Goal: Task Accomplishment & Management: Use online tool/utility

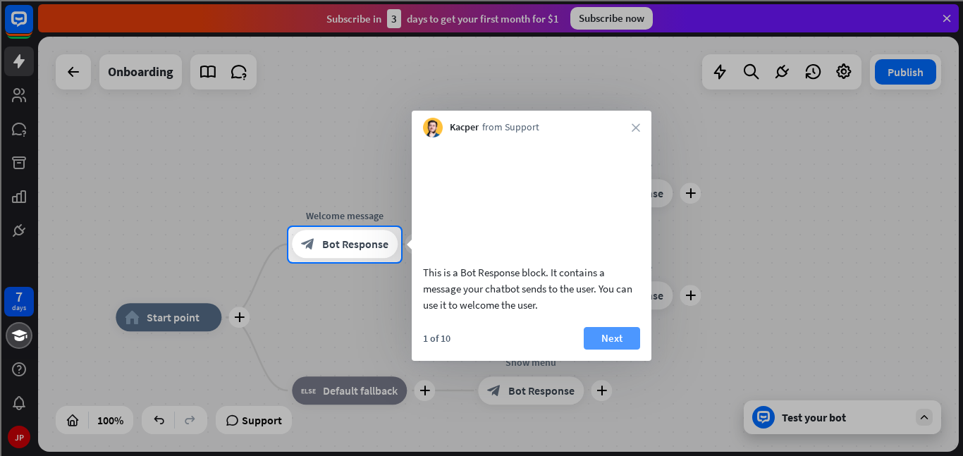
click at [600, 350] on button "Next" at bounding box center [612, 338] width 56 height 23
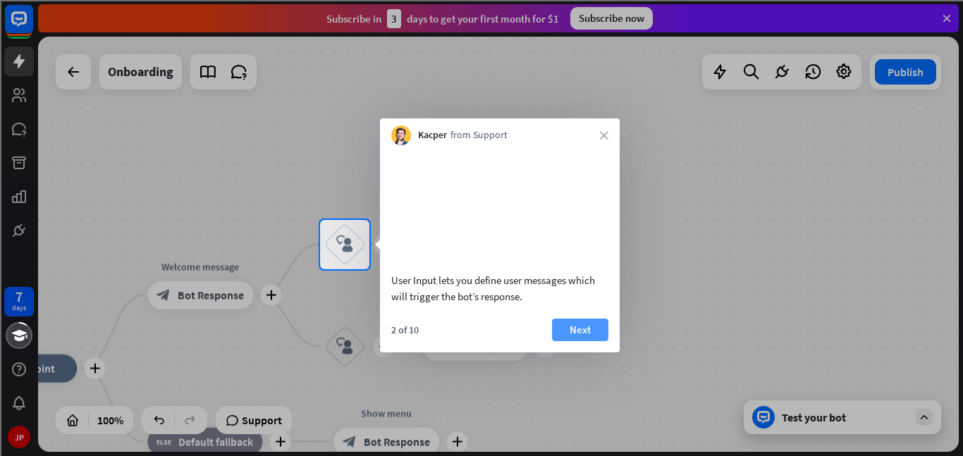
click at [565, 341] on button "Next" at bounding box center [580, 330] width 56 height 23
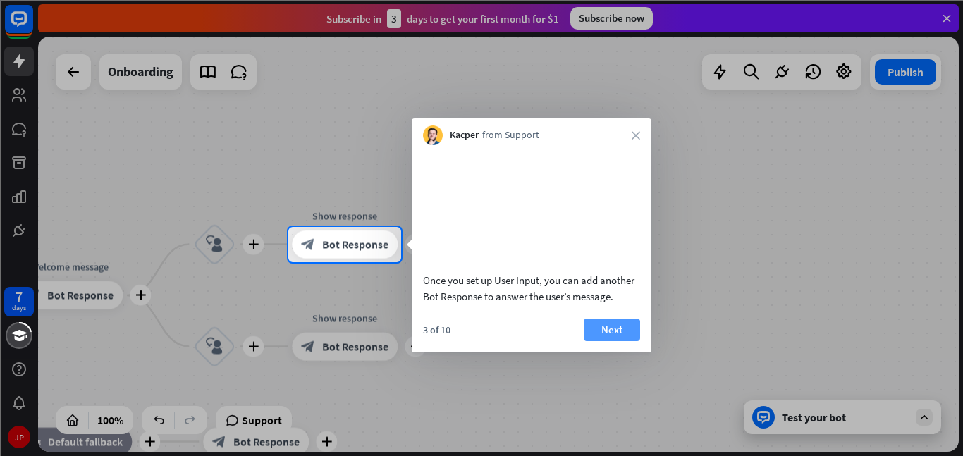
click at [592, 341] on button "Next" at bounding box center [612, 330] width 56 height 23
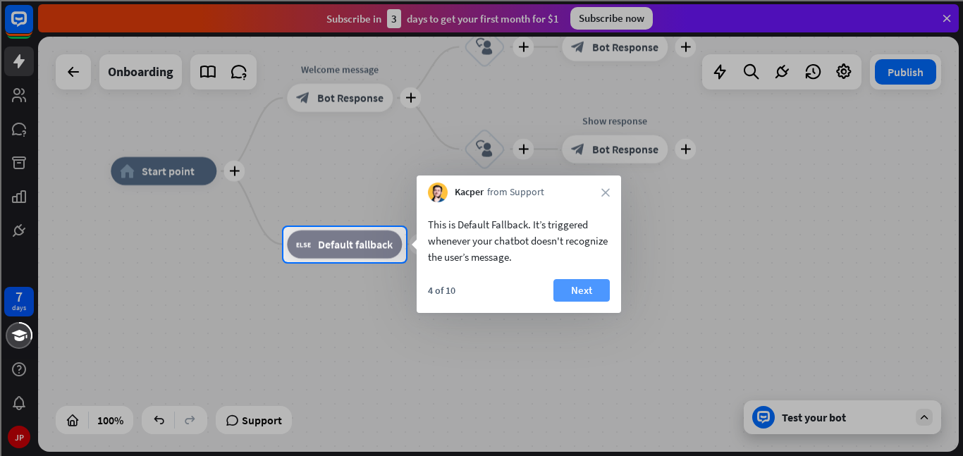
click at [585, 289] on button "Next" at bounding box center [582, 290] width 56 height 23
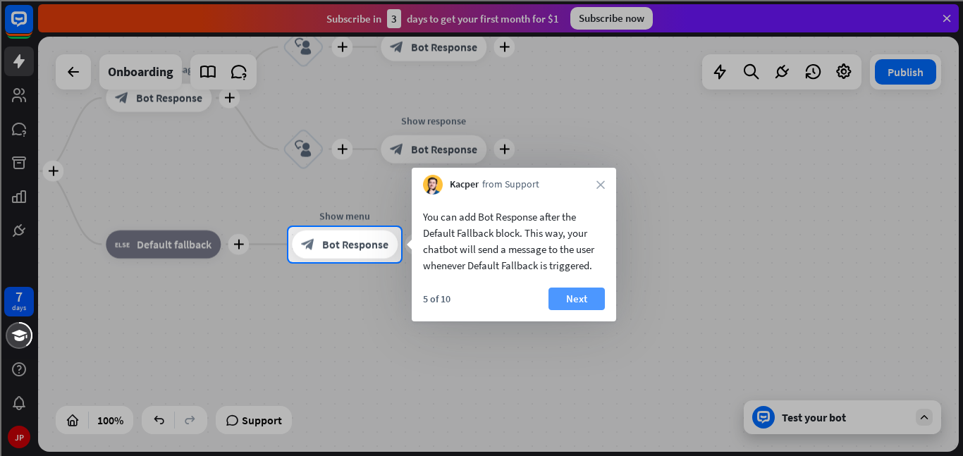
click at [602, 300] on button "Next" at bounding box center [577, 299] width 56 height 23
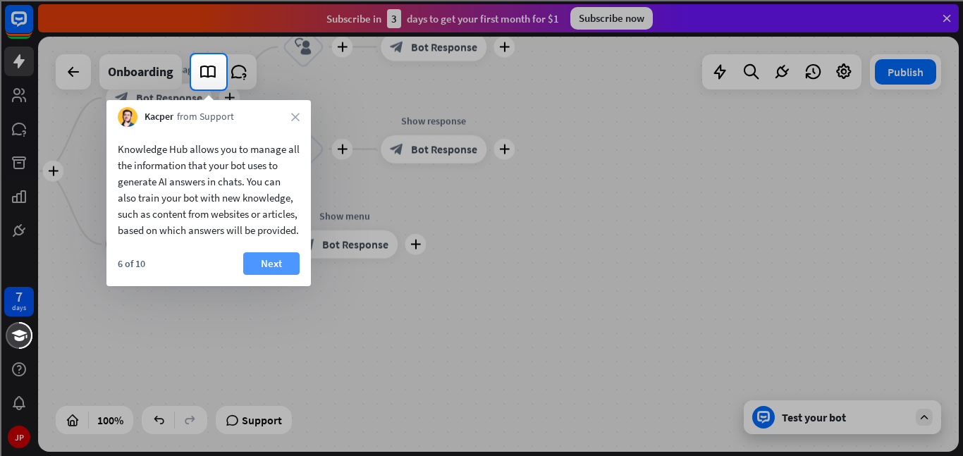
click at [273, 270] on button "Next" at bounding box center [271, 263] width 56 height 23
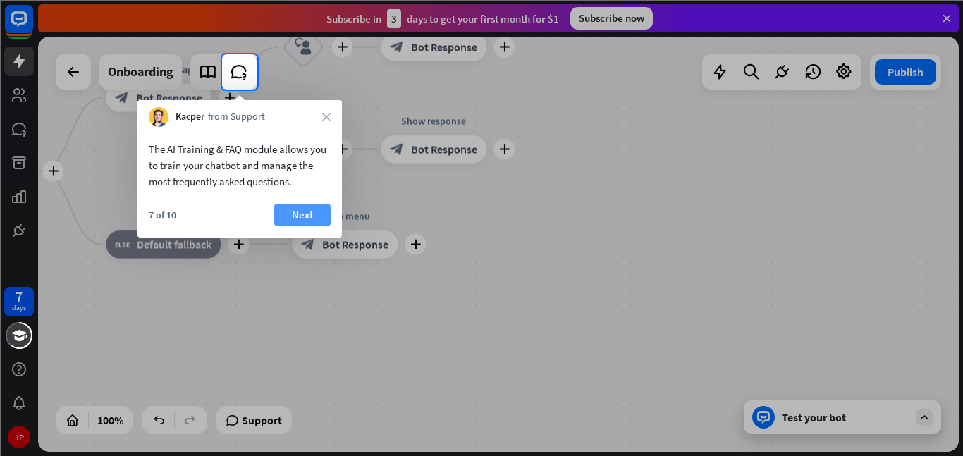
click at [292, 206] on button "Next" at bounding box center [302, 215] width 56 height 23
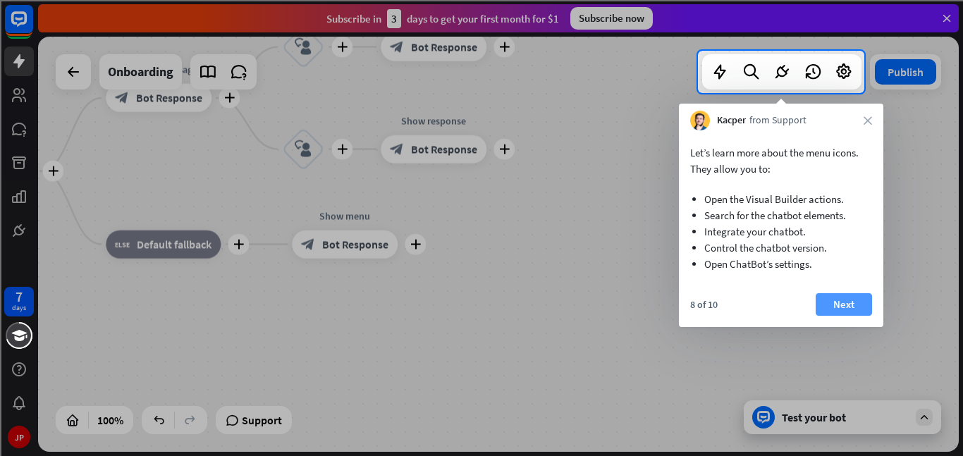
click at [821, 297] on button "Next" at bounding box center [844, 304] width 56 height 23
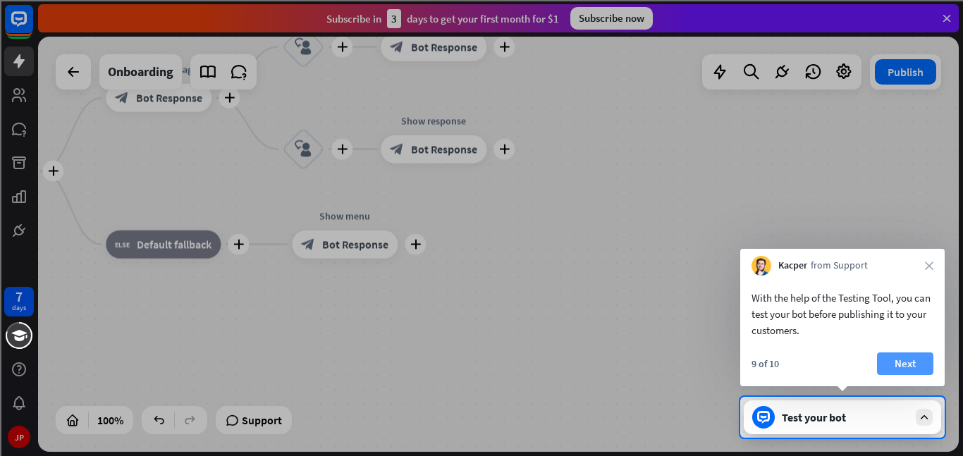
click at [893, 364] on button "Next" at bounding box center [905, 364] width 56 height 23
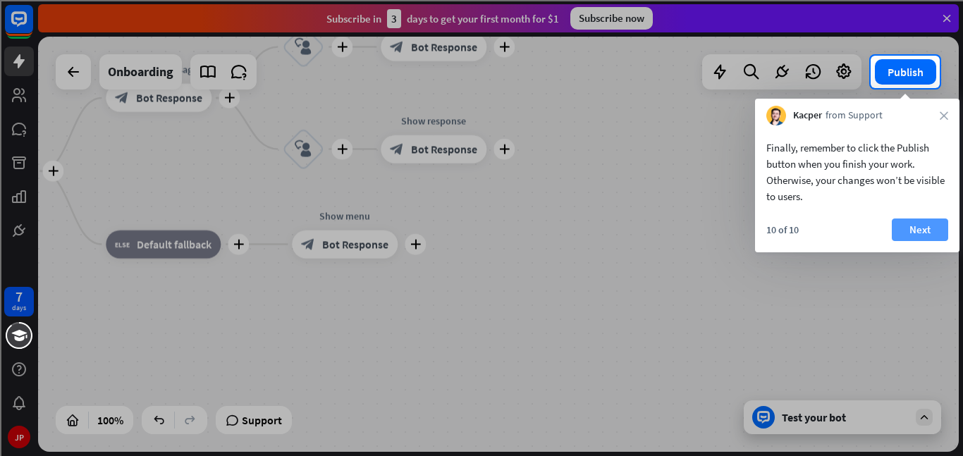
click at [927, 231] on button "Next" at bounding box center [920, 230] width 56 height 23
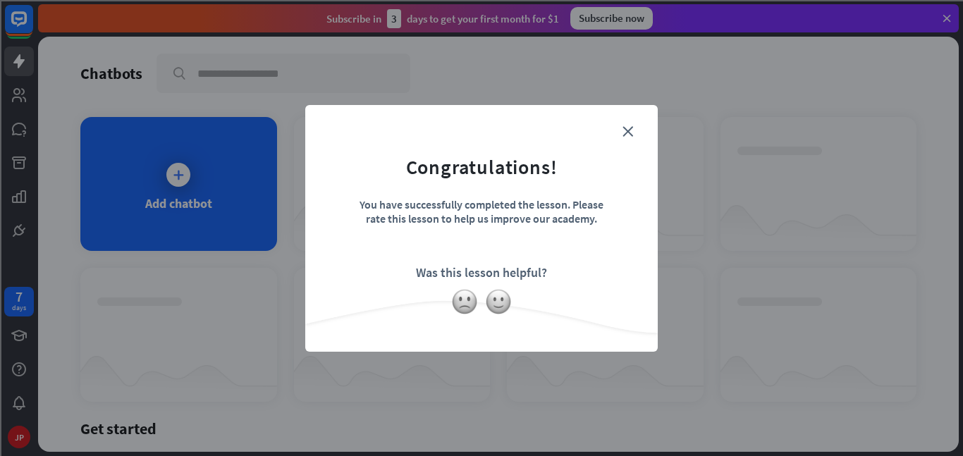
click at [620, 137] on form "Congratulations! You have successfully completed the lesson. Please rate this l…" at bounding box center [481, 207] width 317 height 169
click at [625, 135] on icon "close" at bounding box center [628, 131] width 11 height 11
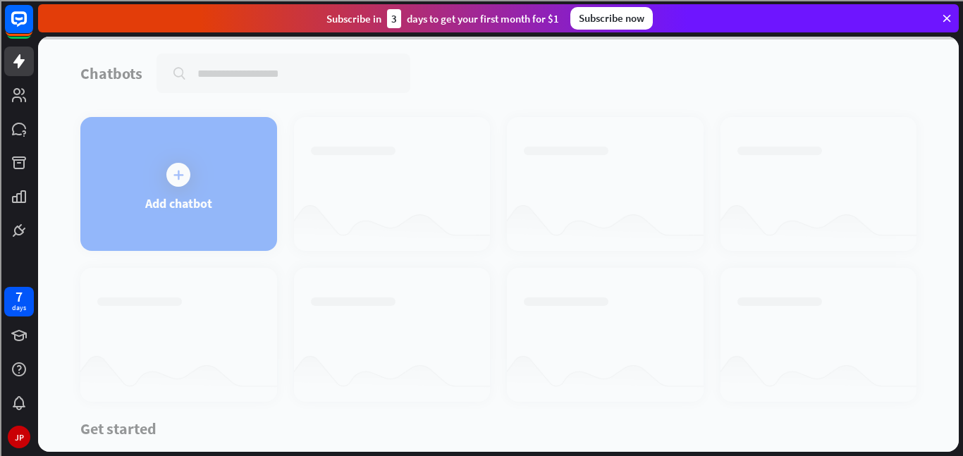
click at [144, 217] on div at bounding box center [498, 244] width 921 height 415
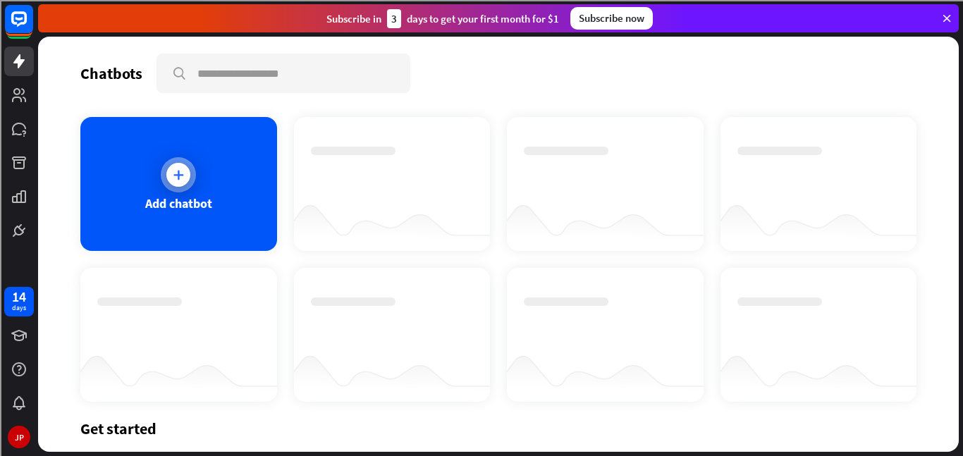
click at [180, 173] on icon at bounding box center [178, 175] width 14 height 14
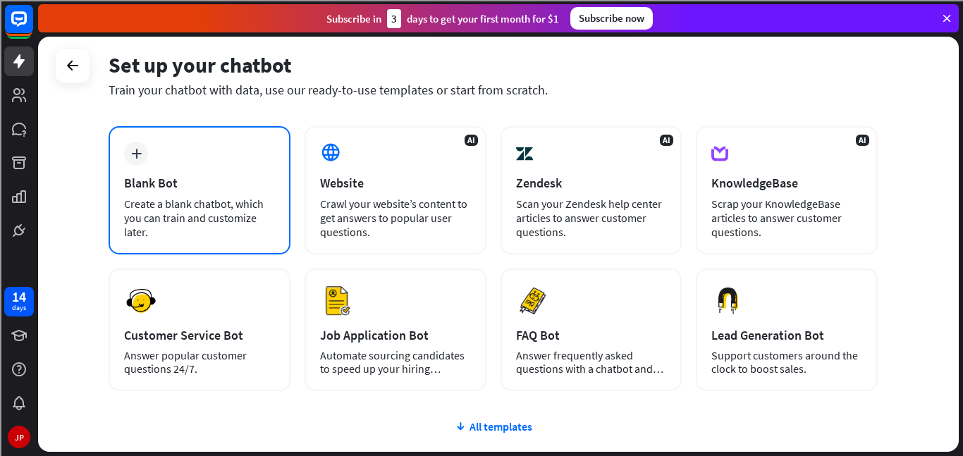
scroll to position [71, 0]
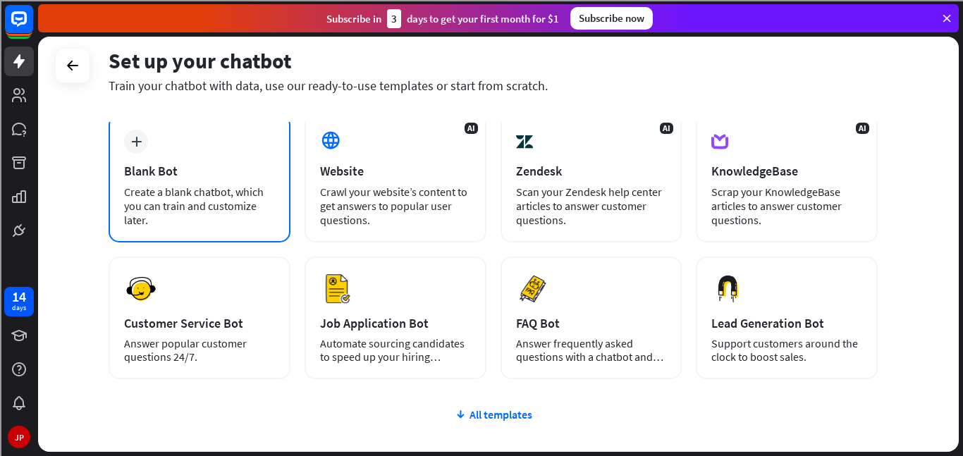
click at [175, 213] on div "Create a blank chatbot, which you can train and customize later." at bounding box center [199, 206] width 151 height 42
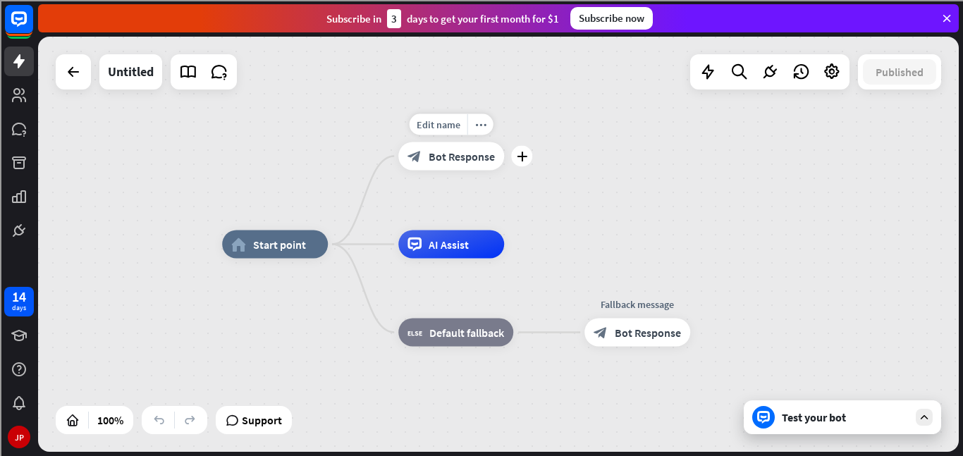
click at [462, 152] on span "Bot Response" at bounding box center [462, 157] width 66 height 14
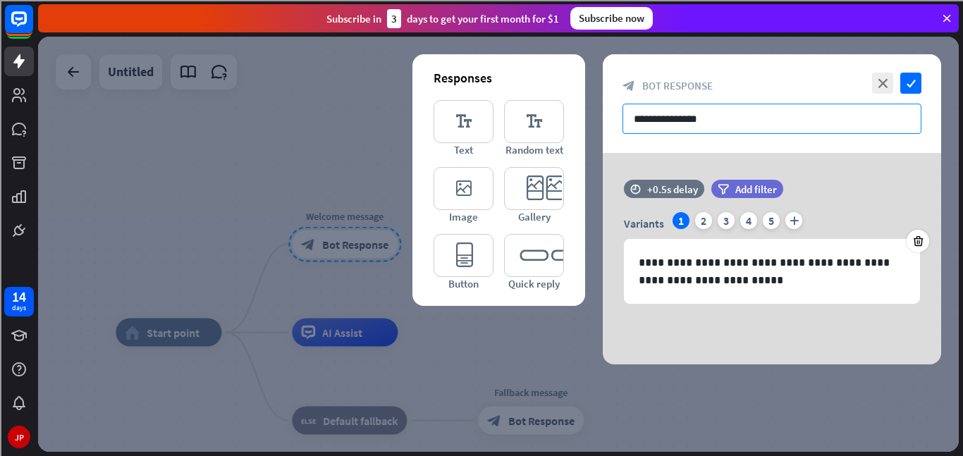
click at [742, 121] on input "**********" at bounding box center [772, 119] width 299 height 30
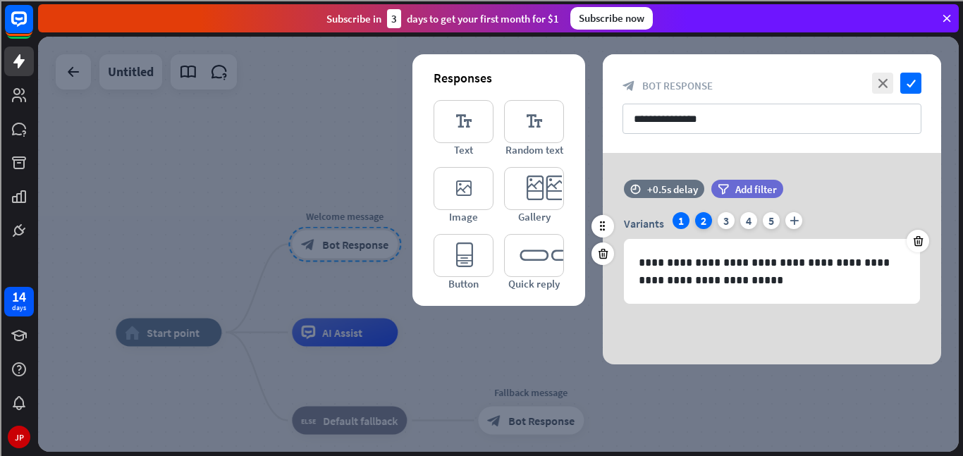
click at [697, 214] on div "2" at bounding box center [703, 220] width 17 height 17
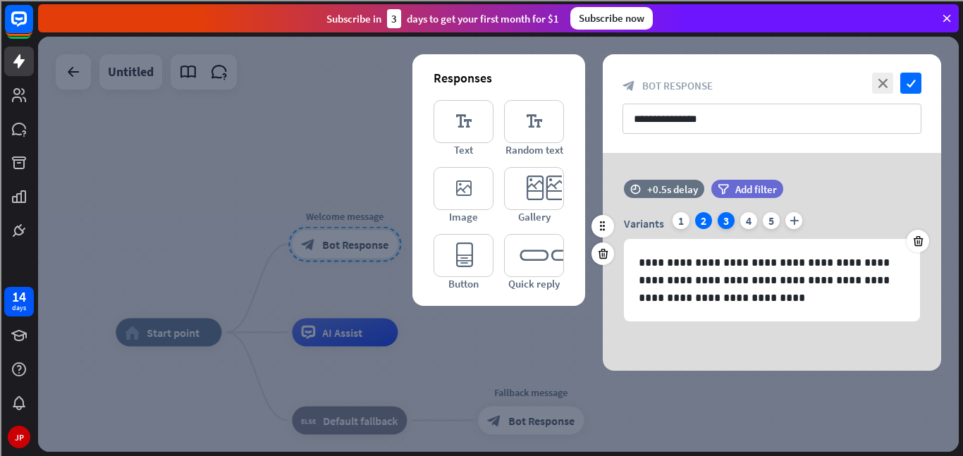
click at [726, 221] on div "3" at bounding box center [726, 220] width 17 height 17
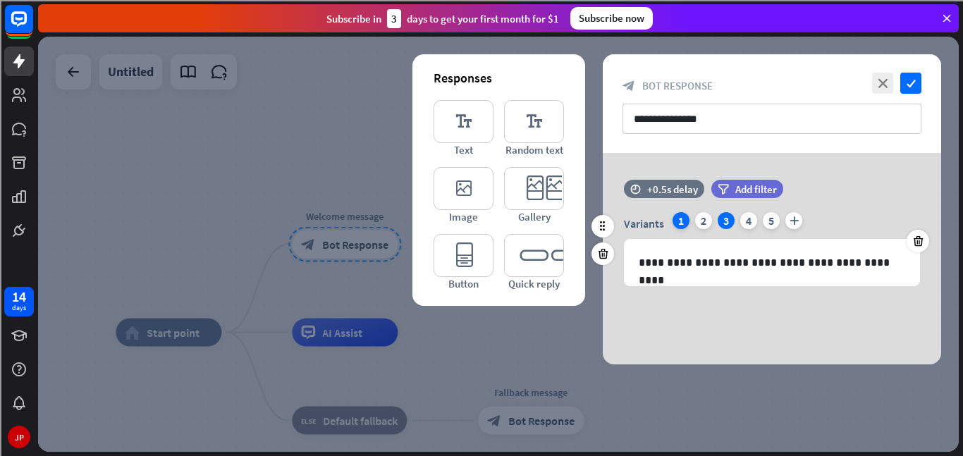
click at [676, 222] on div "1" at bounding box center [681, 220] width 17 height 17
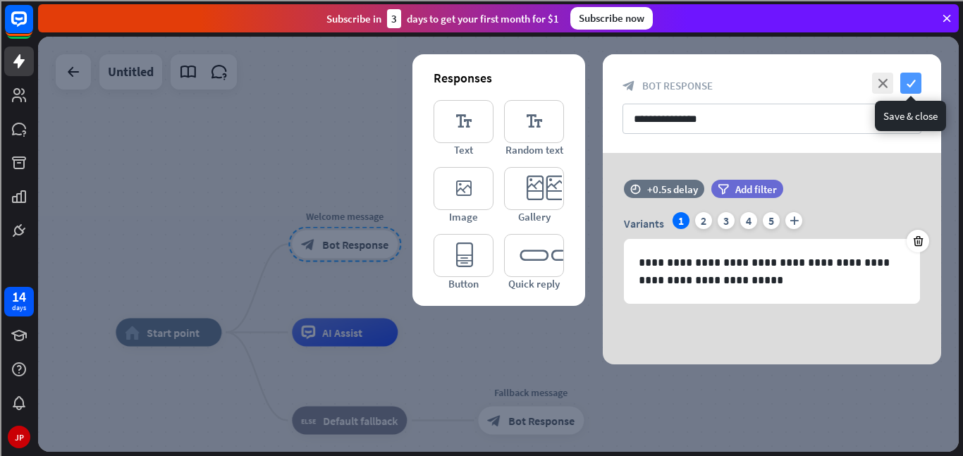
click at [903, 85] on icon "check" at bounding box center [911, 83] width 21 height 21
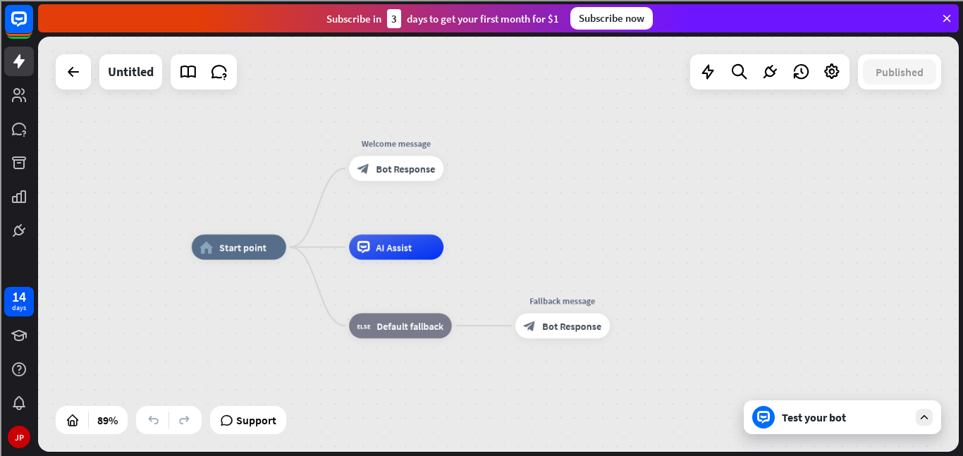
drag, startPoint x: 522, startPoint y: 234, endPoint x: 553, endPoint y: 159, distance: 80.9
click at [553, 159] on div "home_2 Start point Welcome message block_bot_response Bot Response AI Assist bl…" at bounding box center [498, 244] width 921 height 415
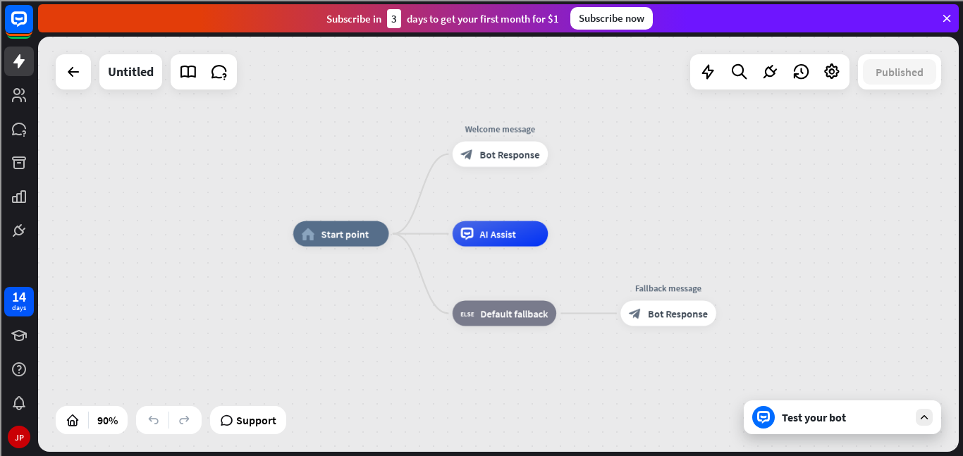
drag, startPoint x: 501, startPoint y: 164, endPoint x: 603, endPoint y: 159, distance: 101.7
click at [603, 159] on div "home_2 Start point Welcome message block_bot_response Bot Response AI Assist bl…" at bounding box center [498, 244] width 921 height 415
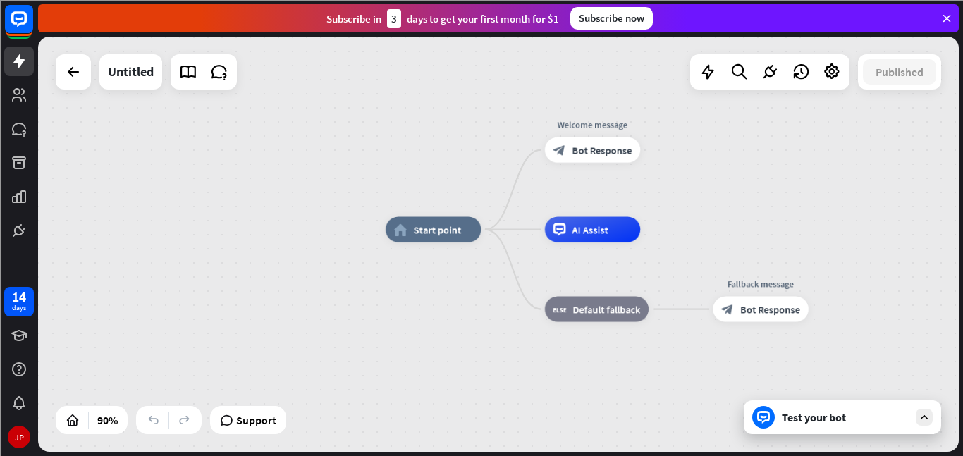
drag, startPoint x: 420, startPoint y: 250, endPoint x: 513, endPoint y: 246, distance: 92.5
click at [513, 246] on div "home_2 Start point Welcome message block_bot_response Bot Response AI Assist bl…" at bounding box center [802, 417] width 832 height 375
click at [425, 232] on span "Start point" at bounding box center [438, 230] width 48 height 13
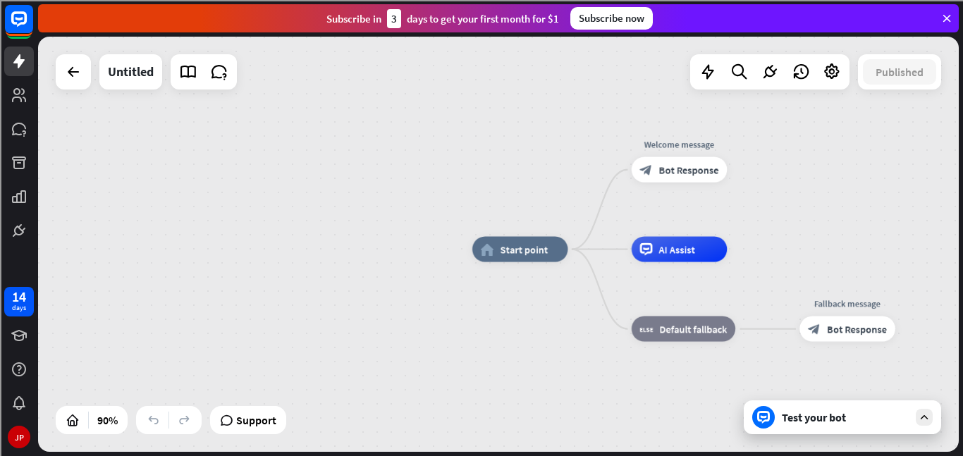
drag, startPoint x: 398, startPoint y: 281, endPoint x: 474, endPoint y: 298, distance: 77.2
click at [474, 298] on div "home_2 Start point Welcome message block_bot_response Bot Response AI Assist bl…" at bounding box center [888, 437] width 832 height 375
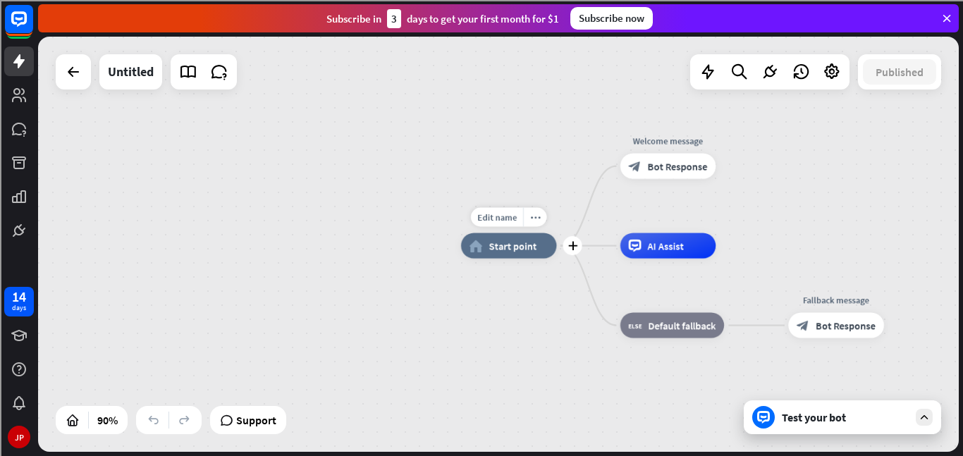
click at [506, 254] on div "home_2 Start point" at bounding box center [509, 245] width 96 height 25
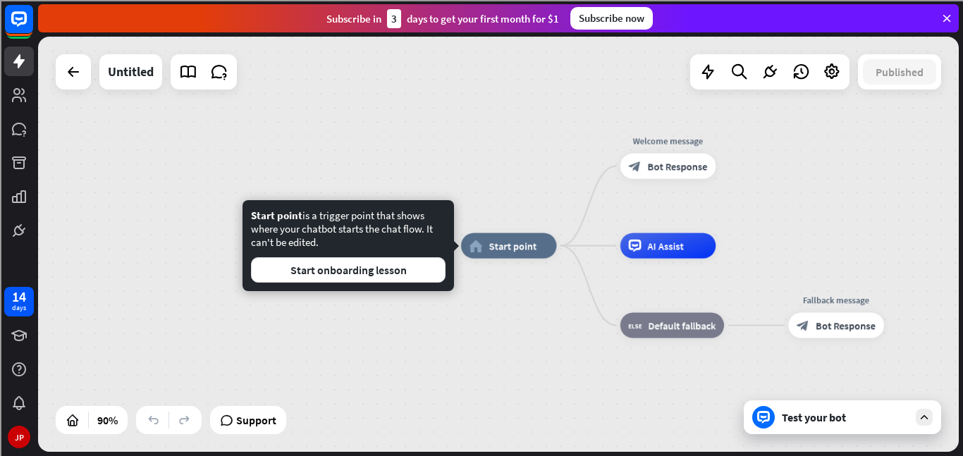
click at [490, 164] on div "home_2 Start point Welcome message block_bot_response Bot Response AI Assist bl…" at bounding box center [498, 244] width 921 height 415
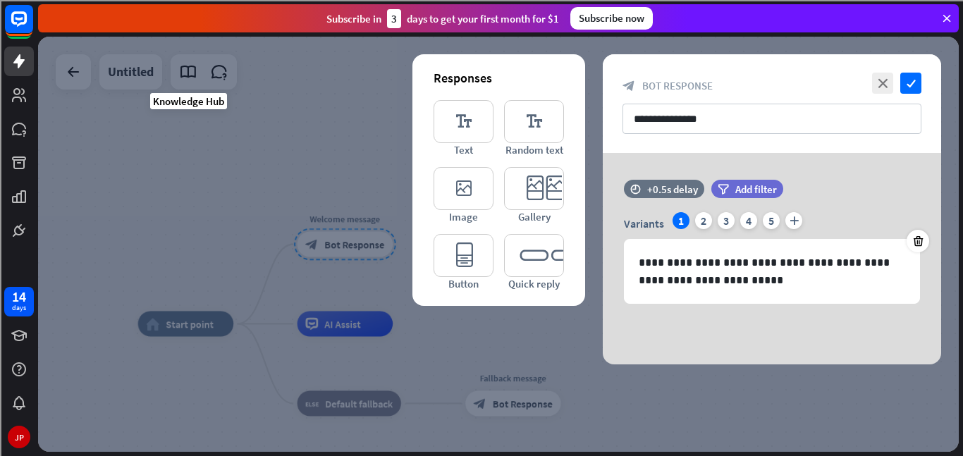
click at [319, 231] on div at bounding box center [498, 244] width 921 height 415
